Goal: Find specific page/section: Find specific page/section

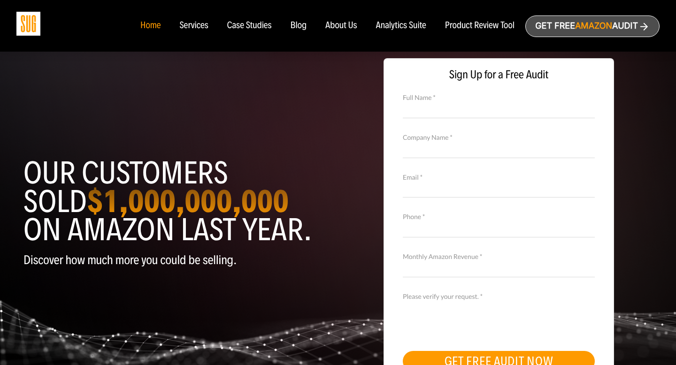
click at [327, 26] on div "About Us" at bounding box center [341, 26] width 32 height 10
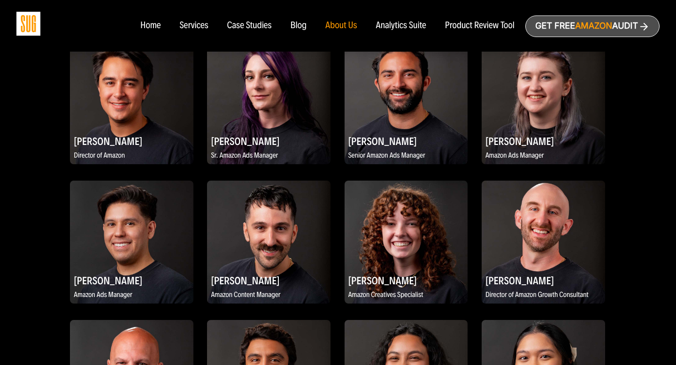
scroll to position [861, 0]
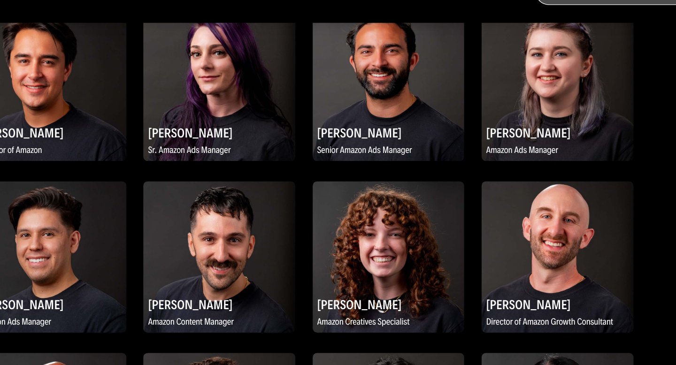
click at [410, 258] on img at bounding box center [405, 241] width 123 height 123
drag, startPoint x: 411, startPoint y: 258, endPoint x: 342, endPoint y: 316, distance: 89.9
click at [342, 316] on div "Daniel Tejada Co-Founder and Chief Learning Officer Evan Kesner Co-Founder and …" at bounding box center [338, 247] width 536 height 1001
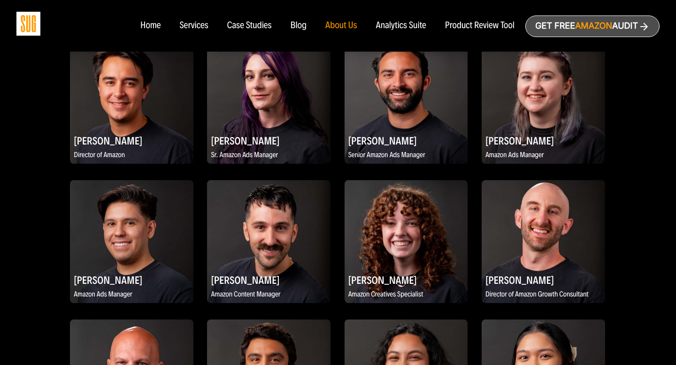
click at [250, 68] on img at bounding box center [268, 101] width 123 height 123
